Goal: Information Seeking & Learning: Learn about a topic

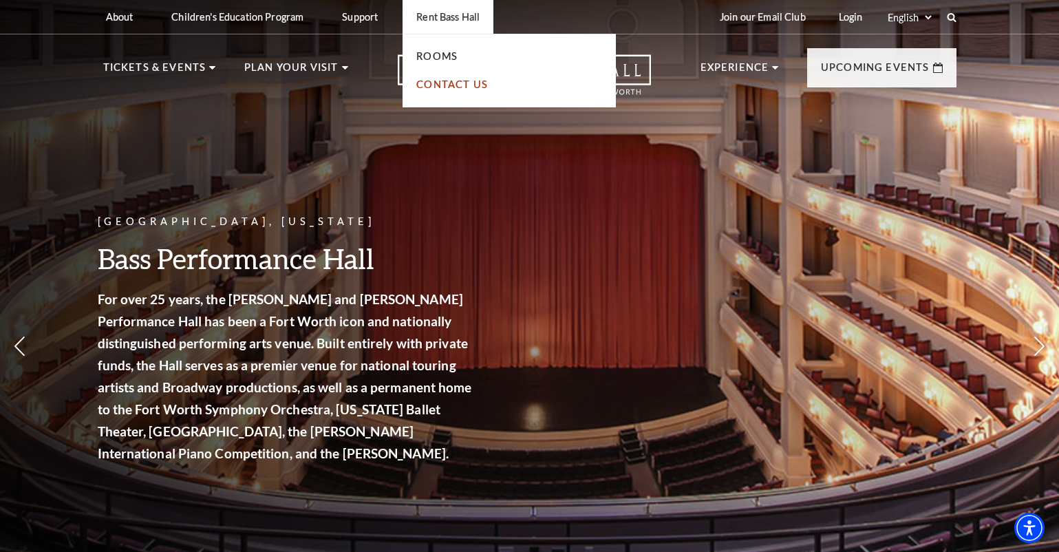
click at [437, 83] on link "Contact Us" at bounding box center [452, 84] width 72 height 12
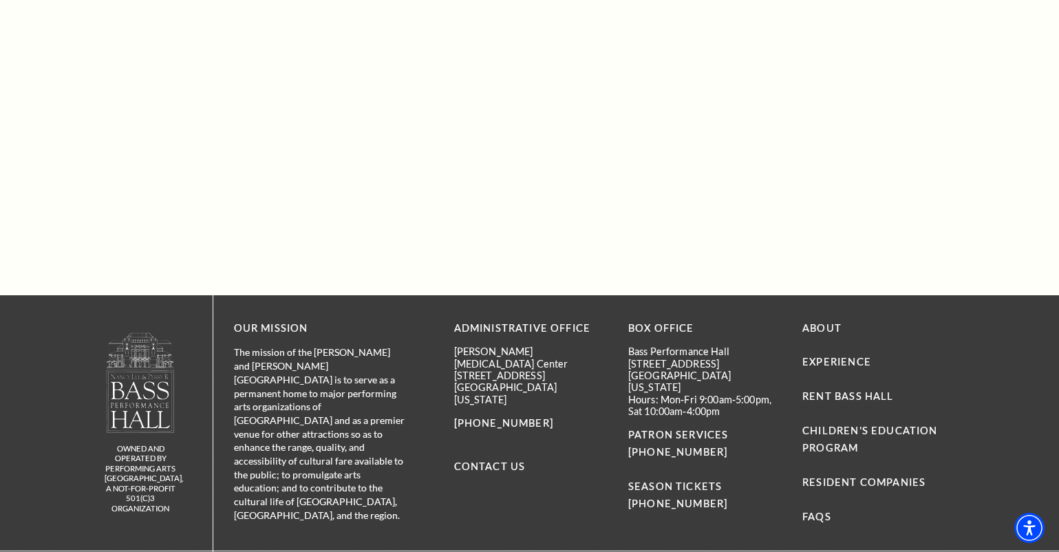
scroll to position [1229, 0]
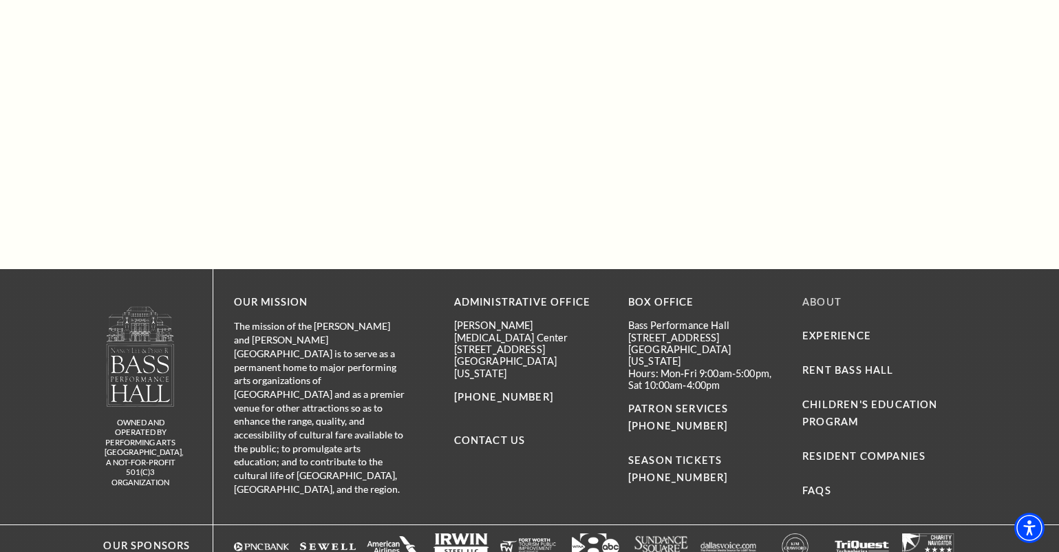
click at [826, 303] on link "About" at bounding box center [821, 302] width 39 height 12
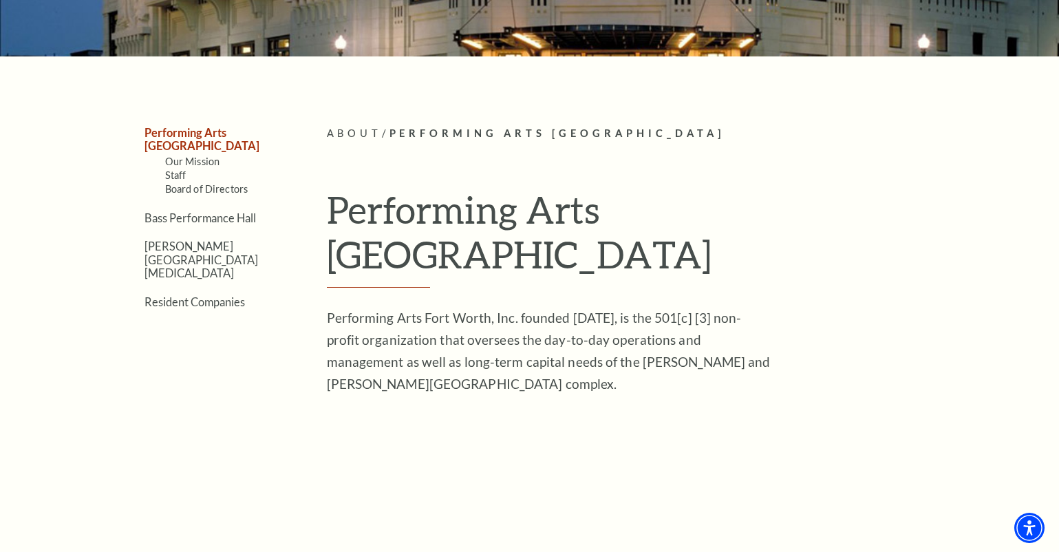
scroll to position [272, 0]
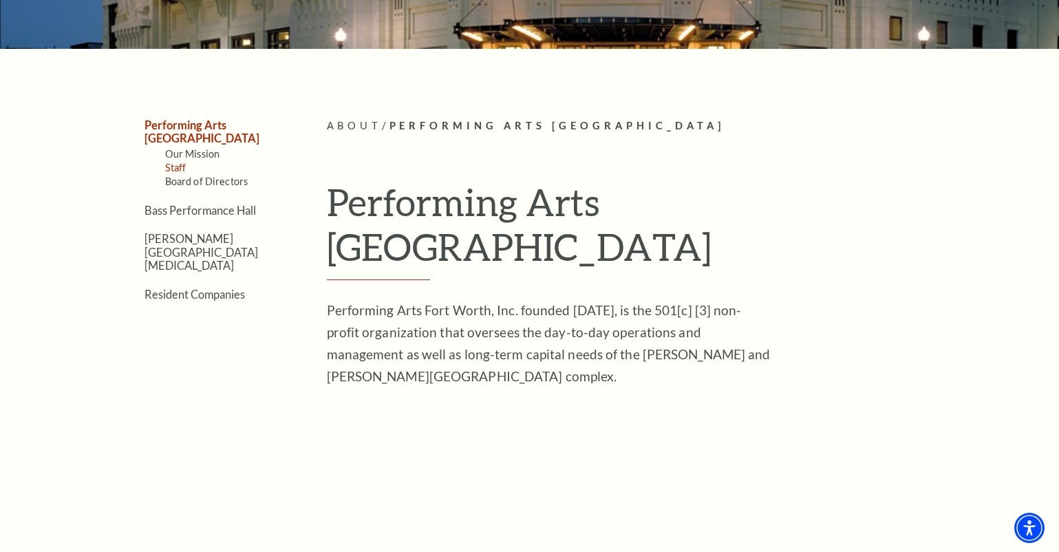
click at [175, 162] on link "Staff" at bounding box center [175, 168] width 21 height 12
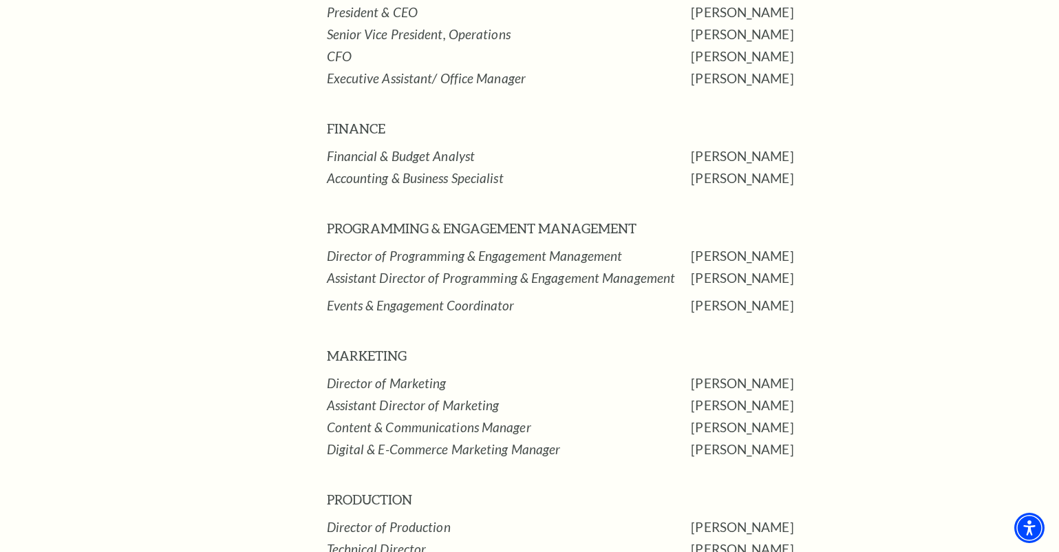
scroll to position [848, 0]
drag, startPoint x: 702, startPoint y: 210, endPoint x: 569, endPoint y: 206, distance: 133.5
click at [687, 246] on tr "Director of Programming & Engagement Management Hannah Guinn" at bounding box center [667, 257] width 681 height 22
click at [550, 249] on em "Director of Programming & Engagement Management" at bounding box center [475, 257] width 296 height 16
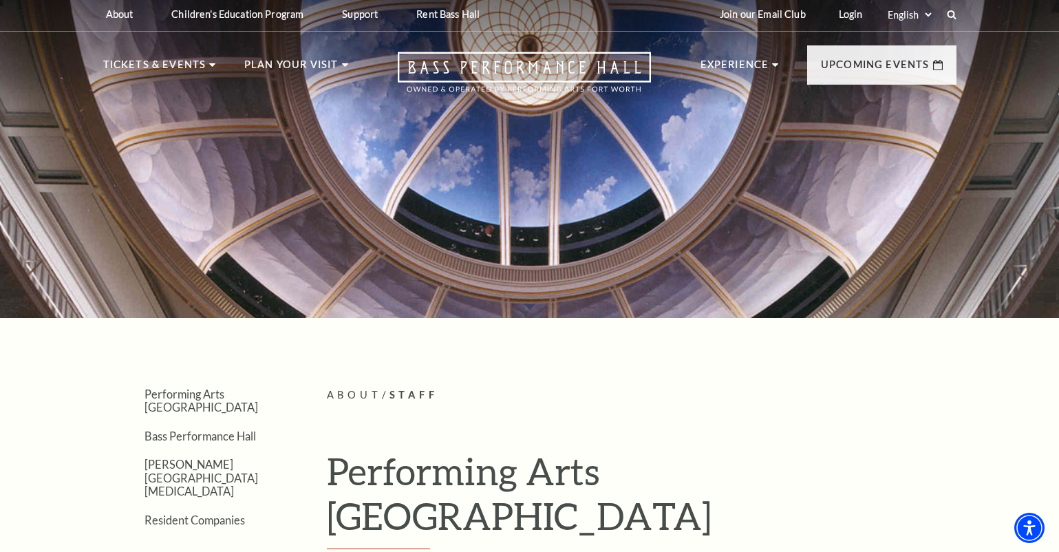
scroll to position [0, 0]
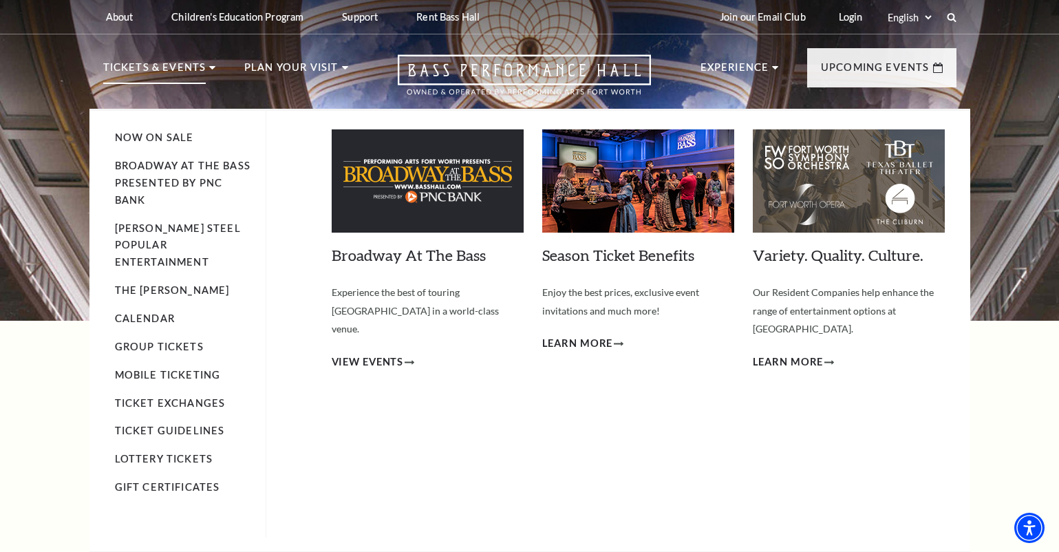
click at [176, 65] on p "Tickets & Events" at bounding box center [154, 71] width 103 height 25
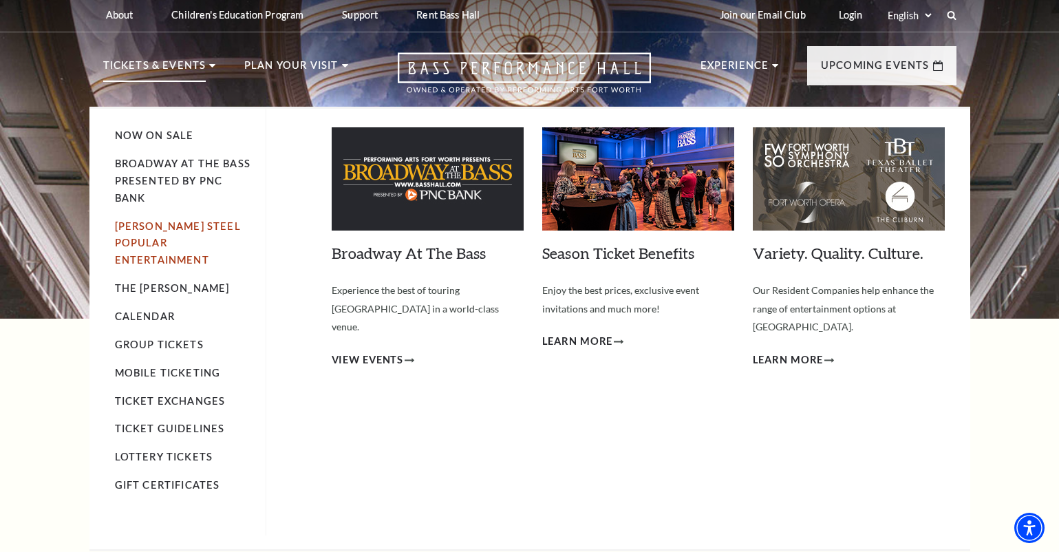
click at [193, 222] on link "[PERSON_NAME] Steel Popular Entertainment" at bounding box center [178, 243] width 126 height 46
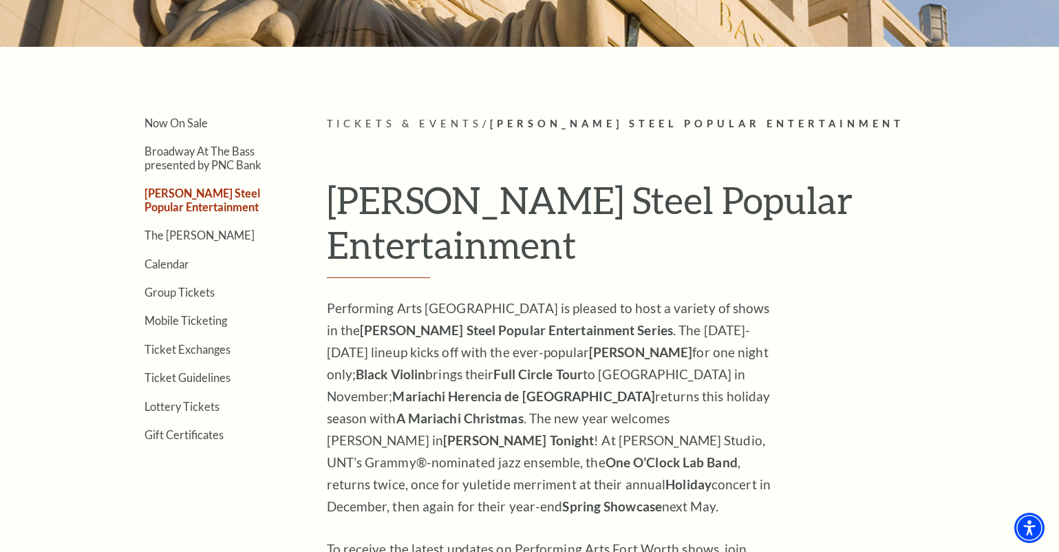
scroll to position [272, 0]
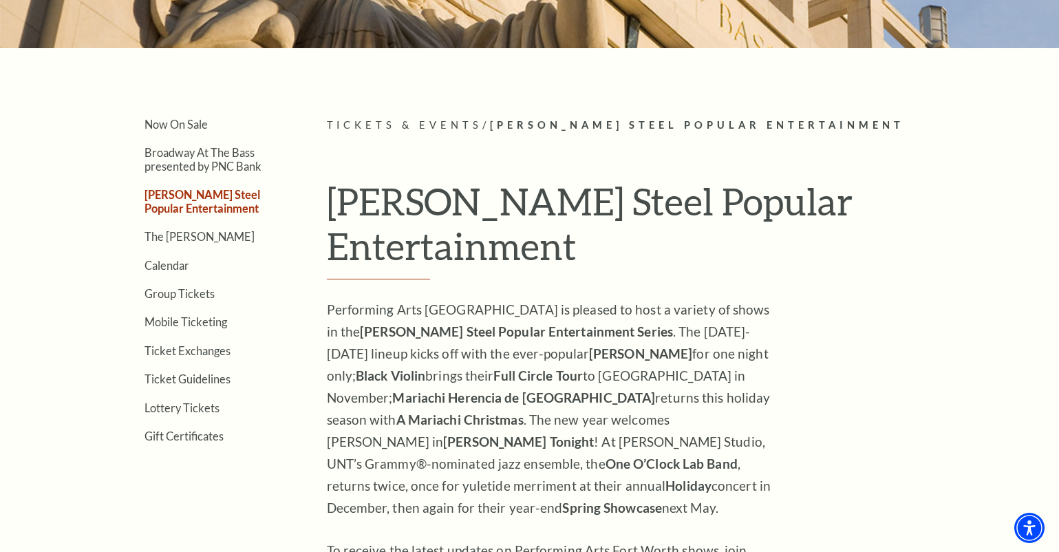
click at [189, 158] on li "Broadway At The Bass presented by PNC Bank" at bounding box center [214, 158] width 141 height 27
click at [173, 164] on link "Broadway At The Bass presented by PNC Bank" at bounding box center [202, 159] width 117 height 26
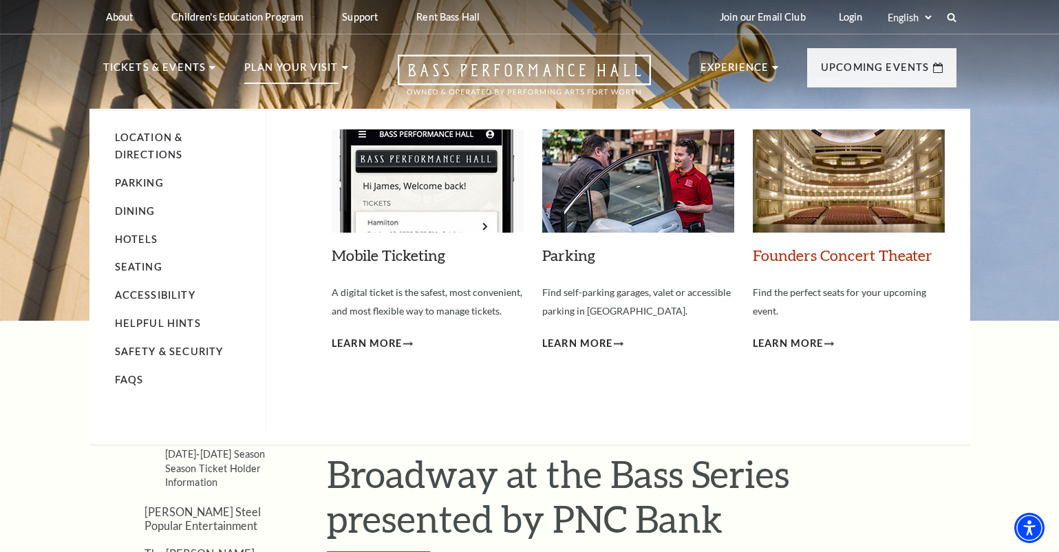
click at [821, 255] on link "Founders Concert Theater" at bounding box center [843, 255] width 180 height 19
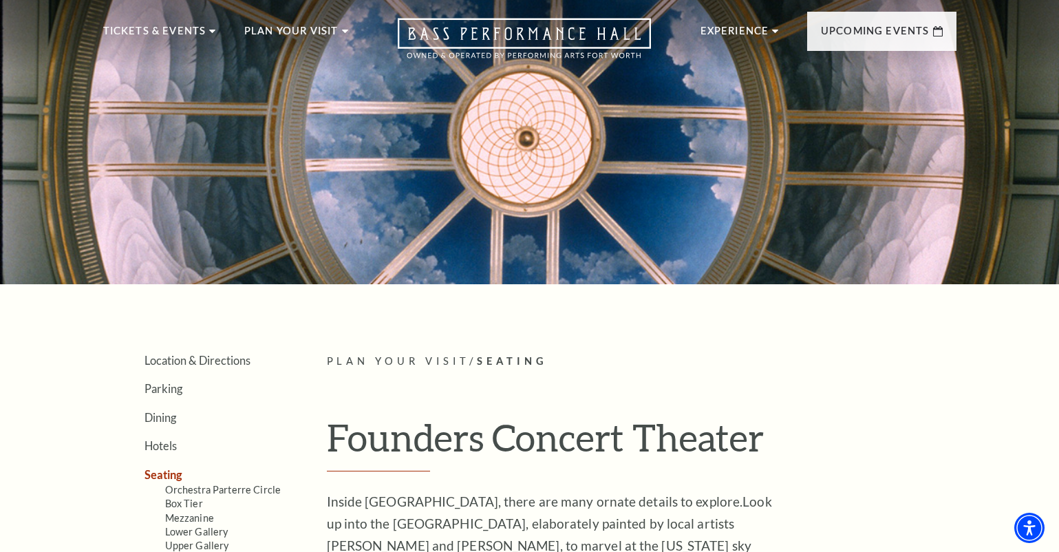
scroll to position [33, 0]
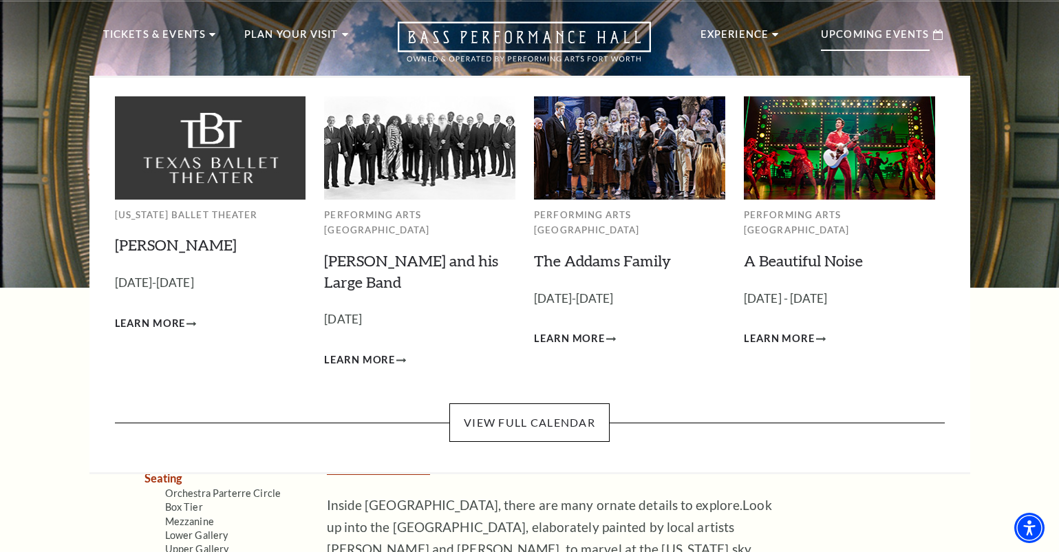
click at [851, 36] on p "Upcoming Events" at bounding box center [875, 38] width 109 height 25
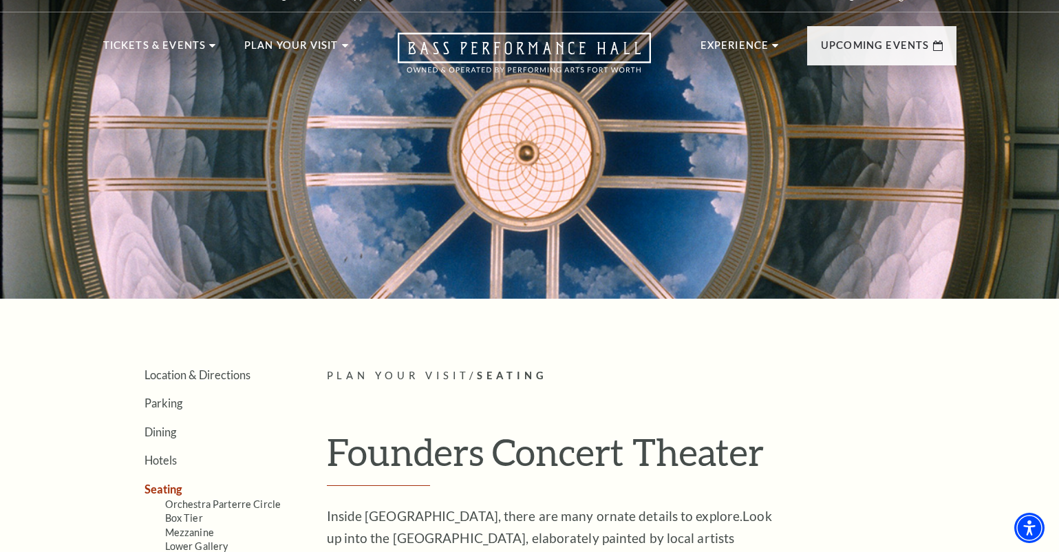
scroll to position [20, 0]
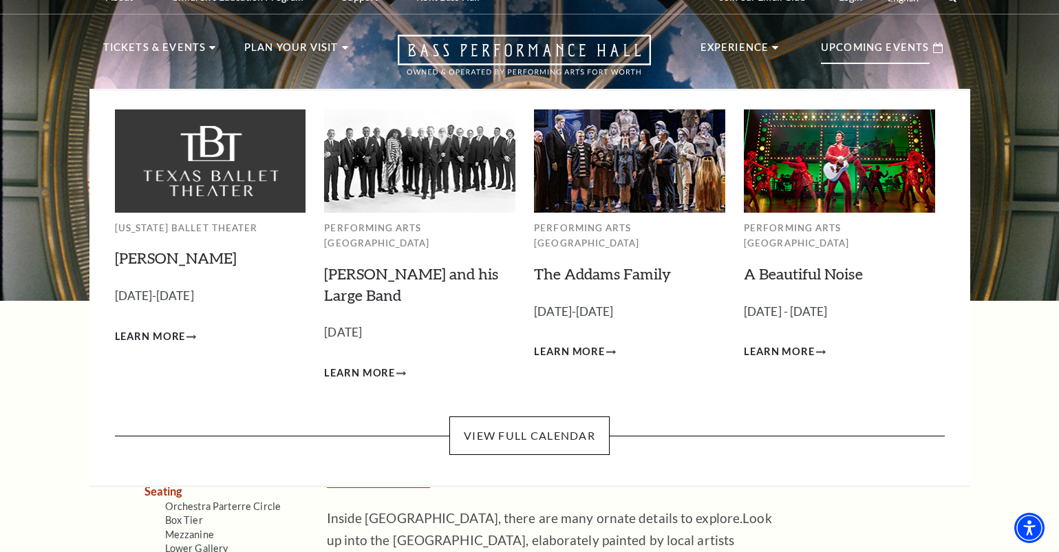
click at [866, 45] on p "Upcoming Events" at bounding box center [875, 51] width 109 height 25
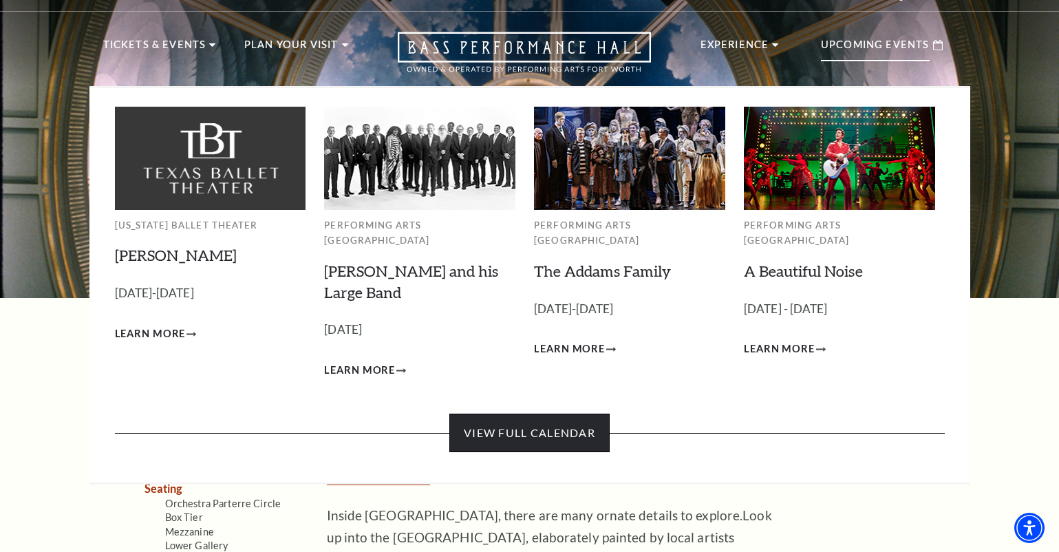
scroll to position [26, 0]
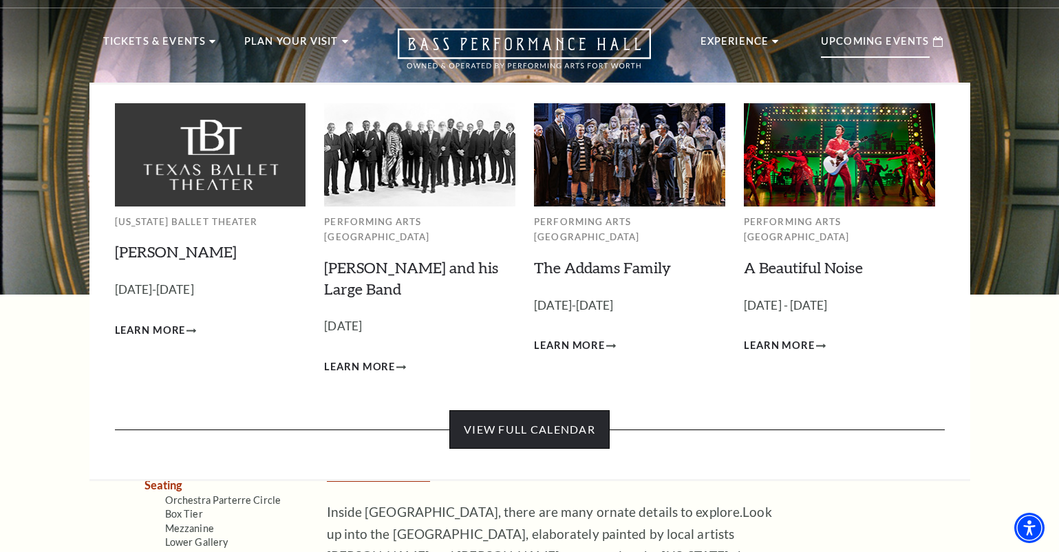
click at [544, 419] on link "View Full Calendar" at bounding box center [529, 429] width 160 height 39
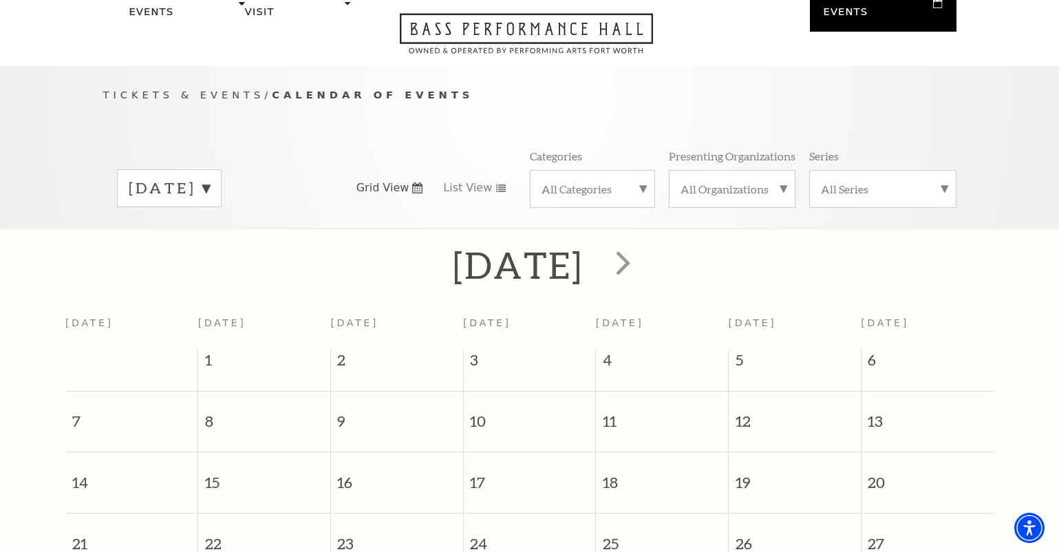
scroll to position [71, 0]
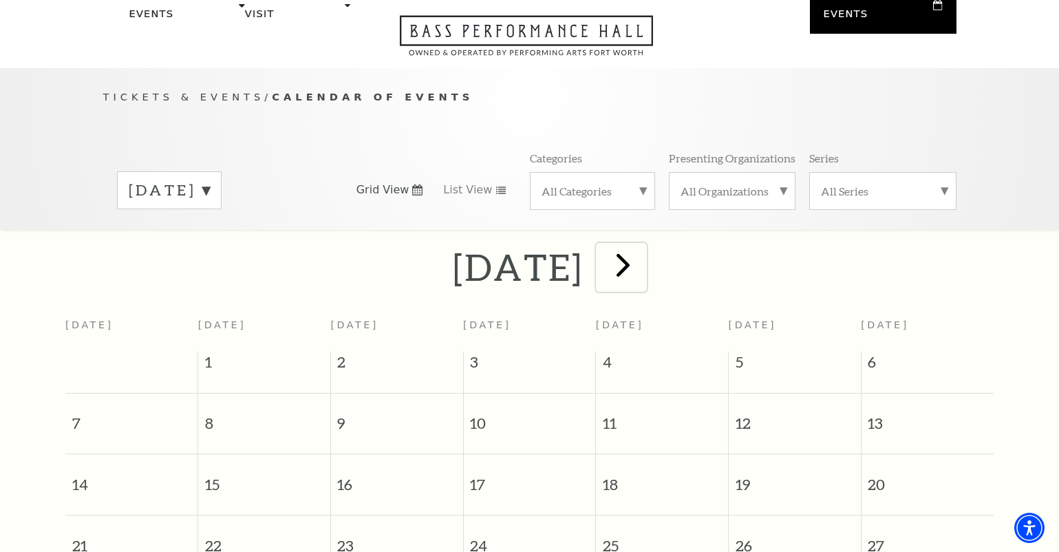
click at [642, 246] on span "next" at bounding box center [622, 264] width 39 height 39
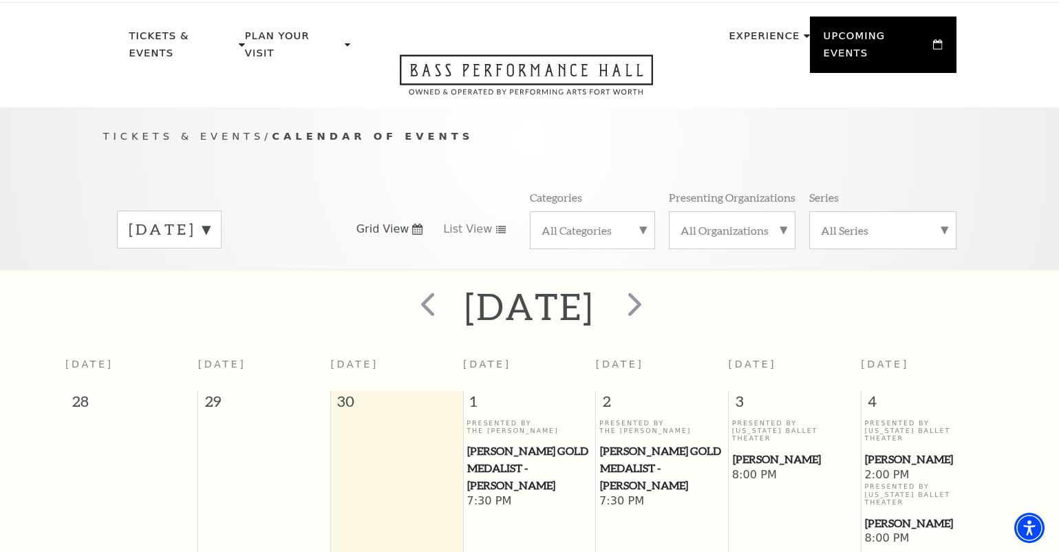
scroll to position [0, 0]
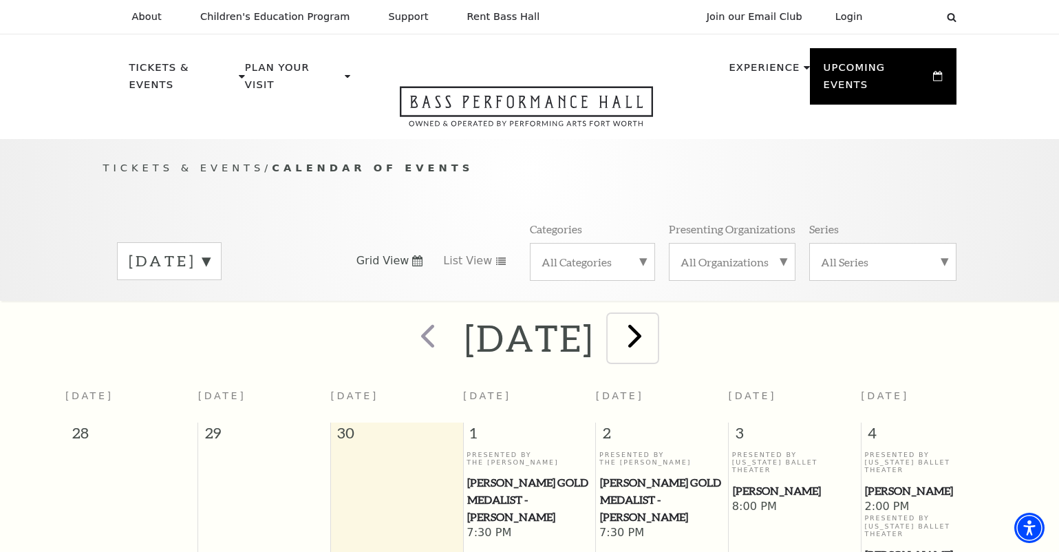
click at [654, 316] on span "next" at bounding box center [634, 335] width 39 height 39
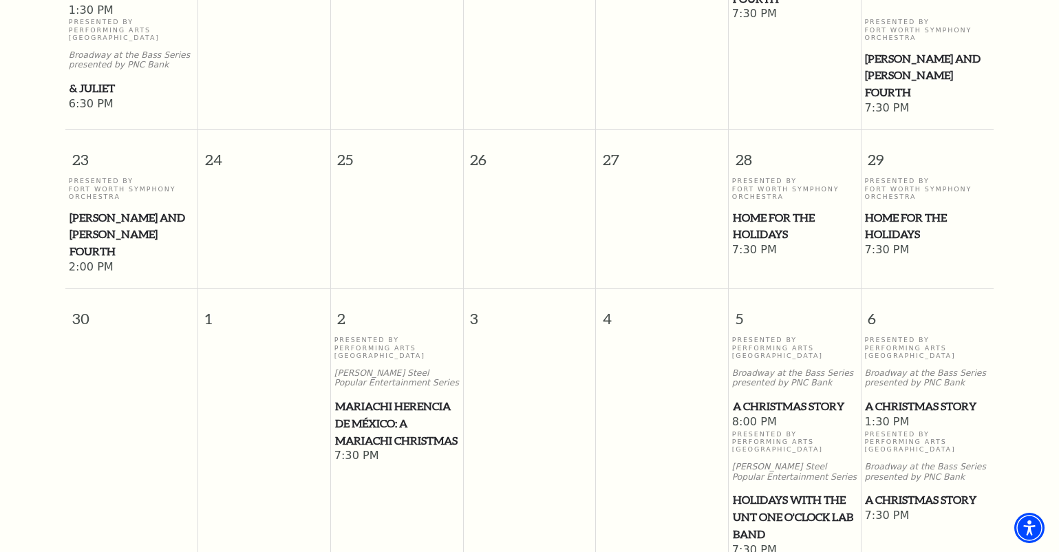
scroll to position [1276, 0]
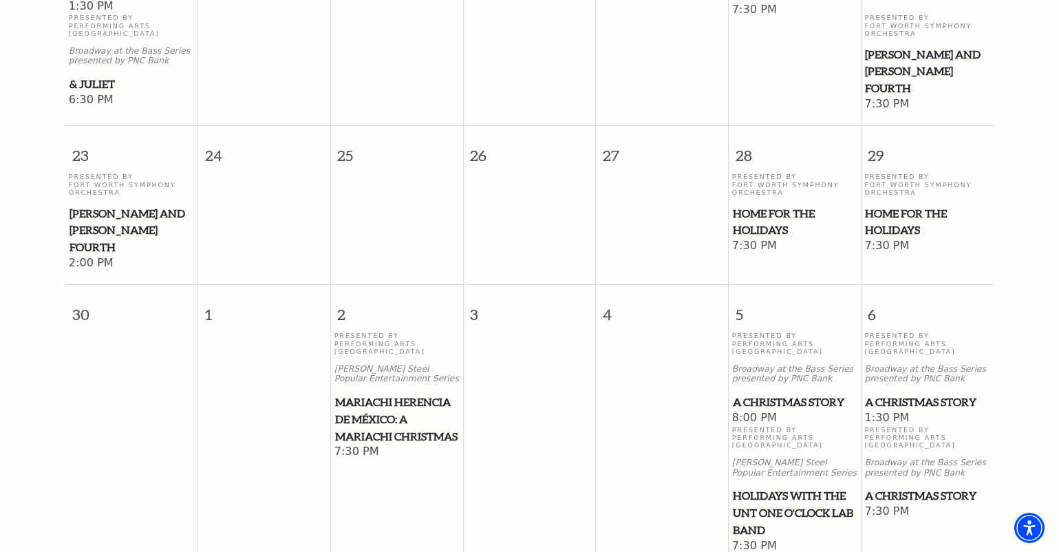
click at [761, 205] on span "Home for the Holidays" at bounding box center [795, 222] width 124 height 34
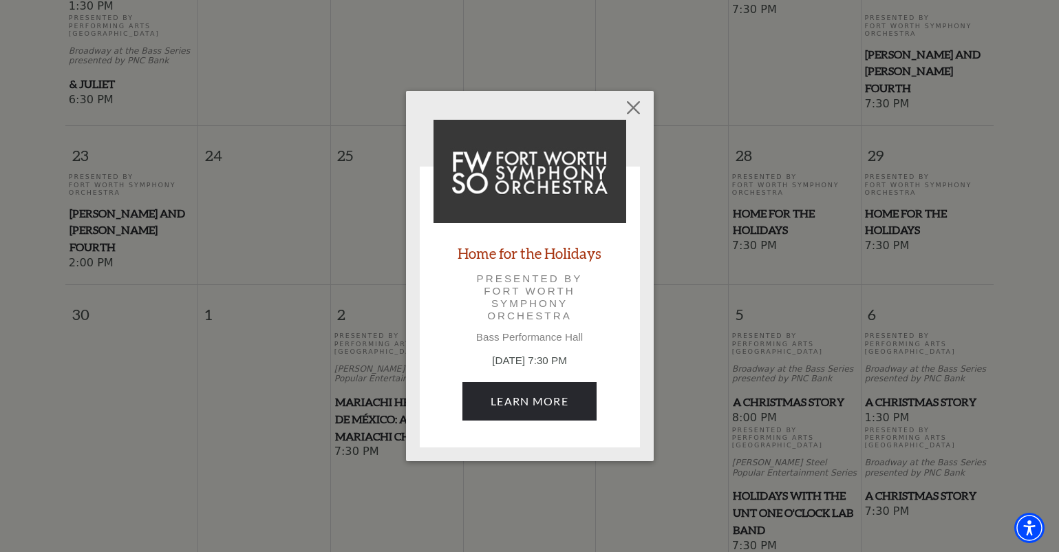
scroll to position [1272, 0]
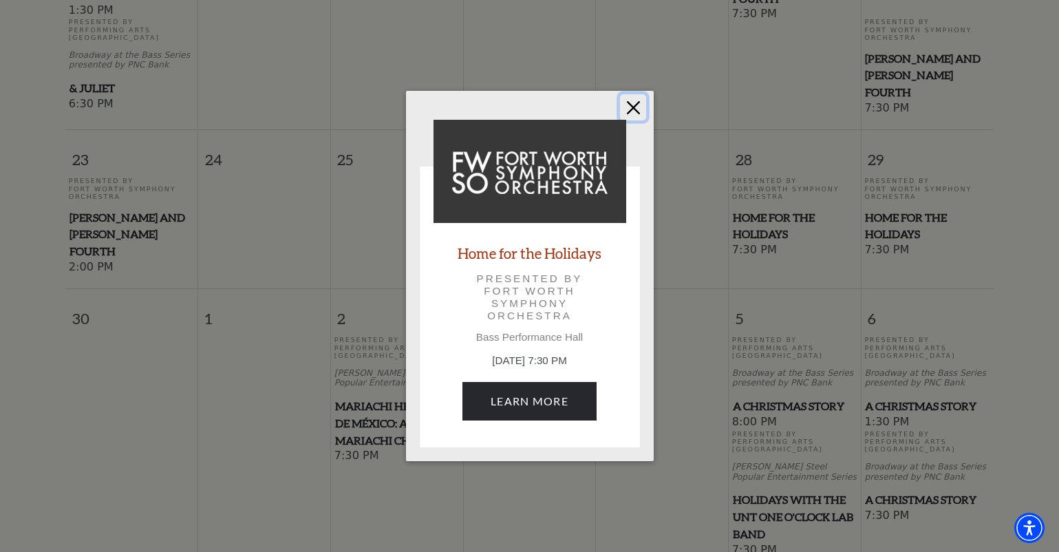
click at [633, 105] on button "Close" at bounding box center [633, 107] width 26 height 26
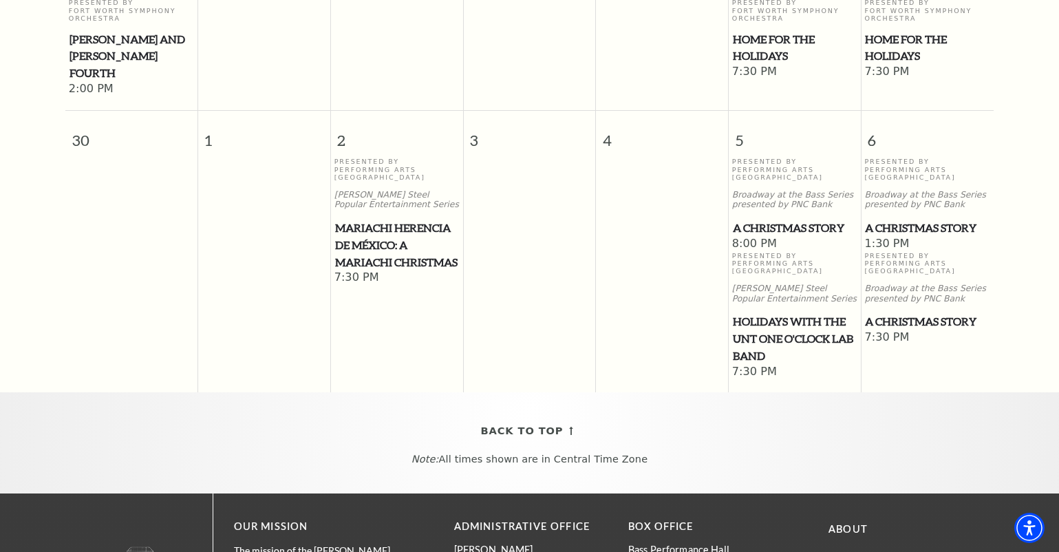
scroll to position [1454, 0]
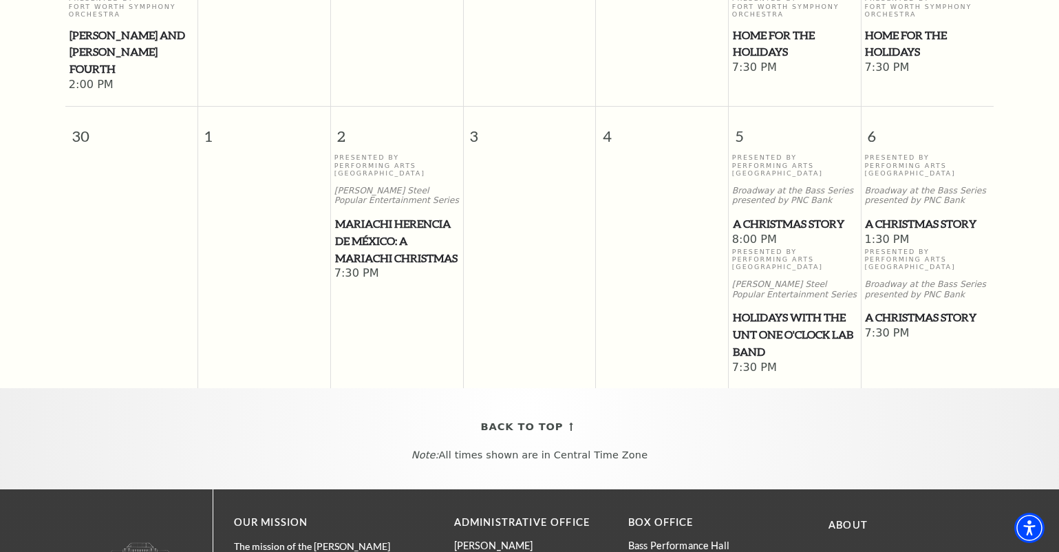
click at [781, 215] on span "A Christmas Story" at bounding box center [795, 223] width 124 height 17
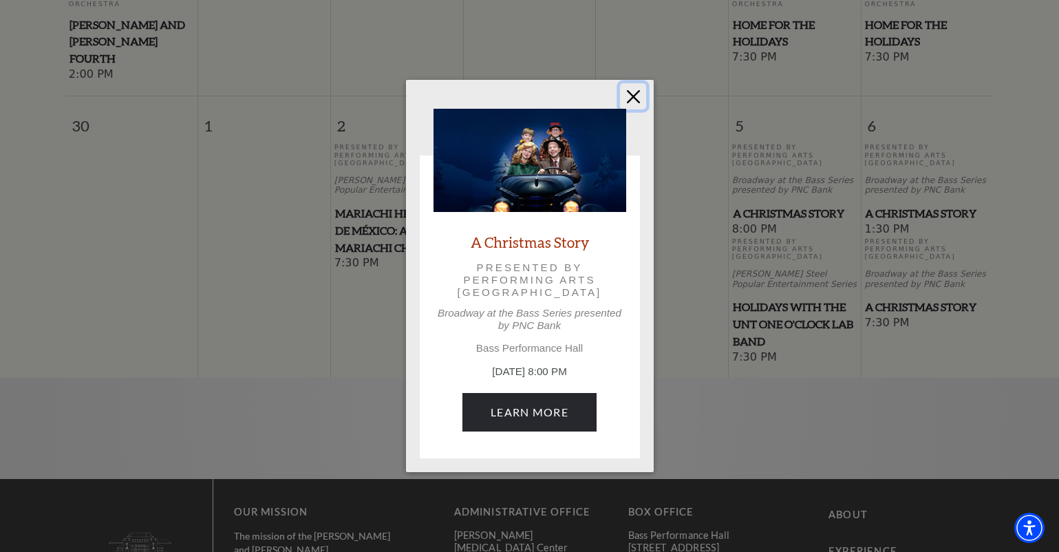
scroll to position [1465, 0]
click at [634, 96] on button "Close" at bounding box center [633, 96] width 26 height 26
